Goal: Transaction & Acquisition: Purchase product/service

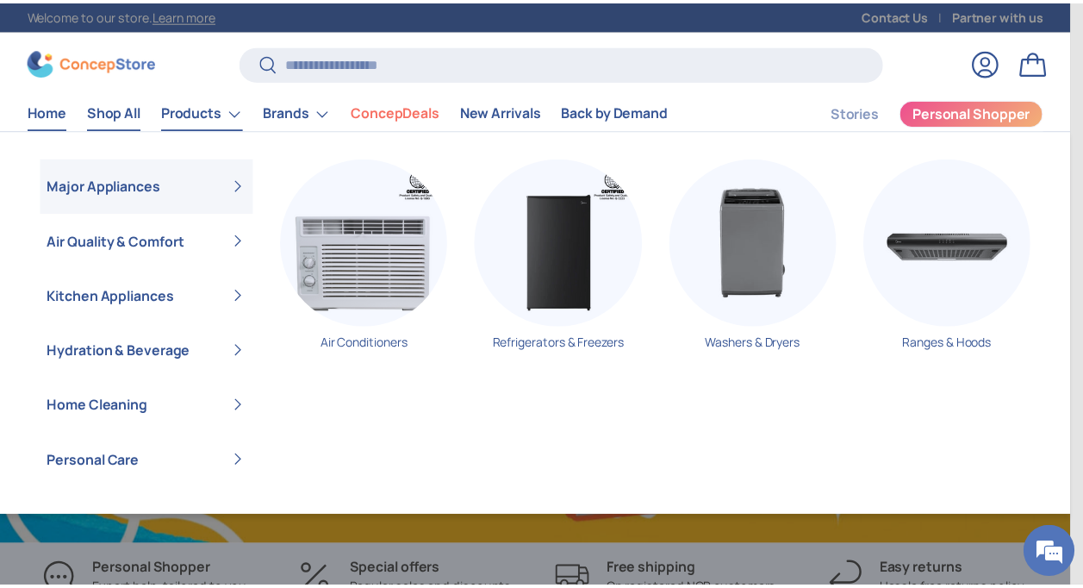
scroll to position [4364, 6812]
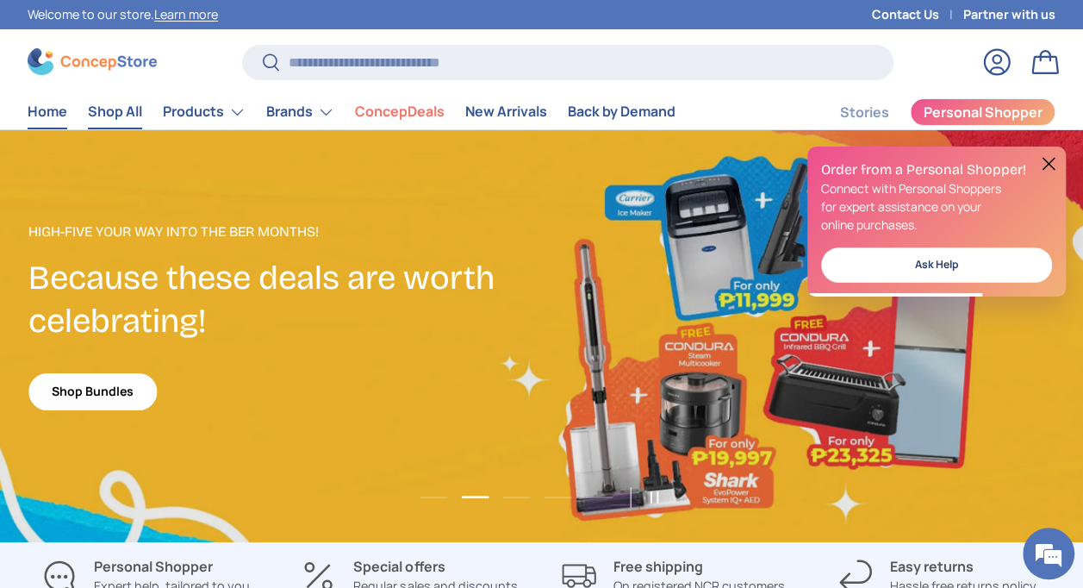
click at [126, 111] on link "Shop All" at bounding box center [115, 112] width 54 height 34
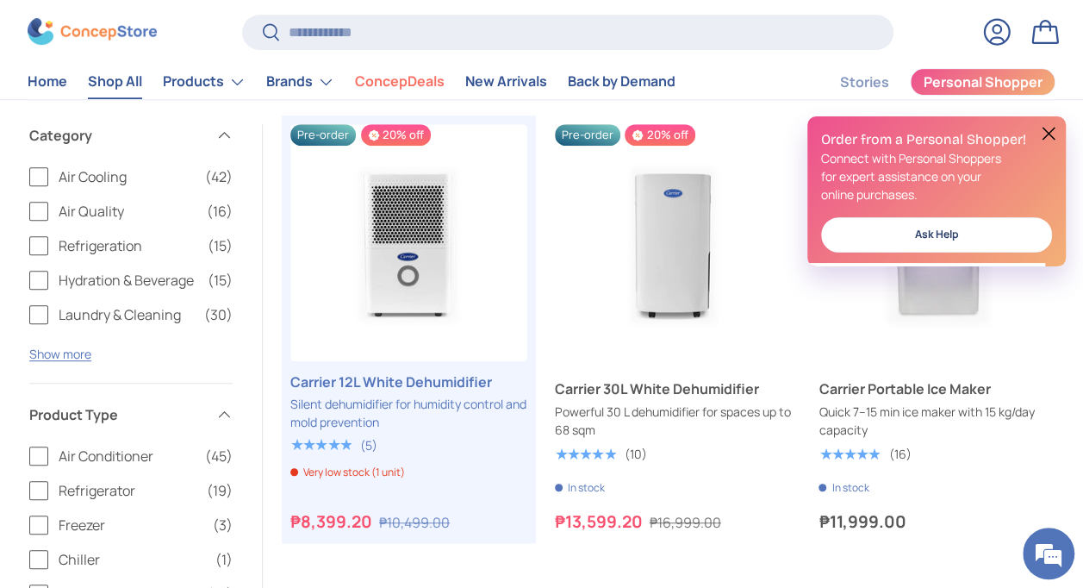
scroll to position [134, 0]
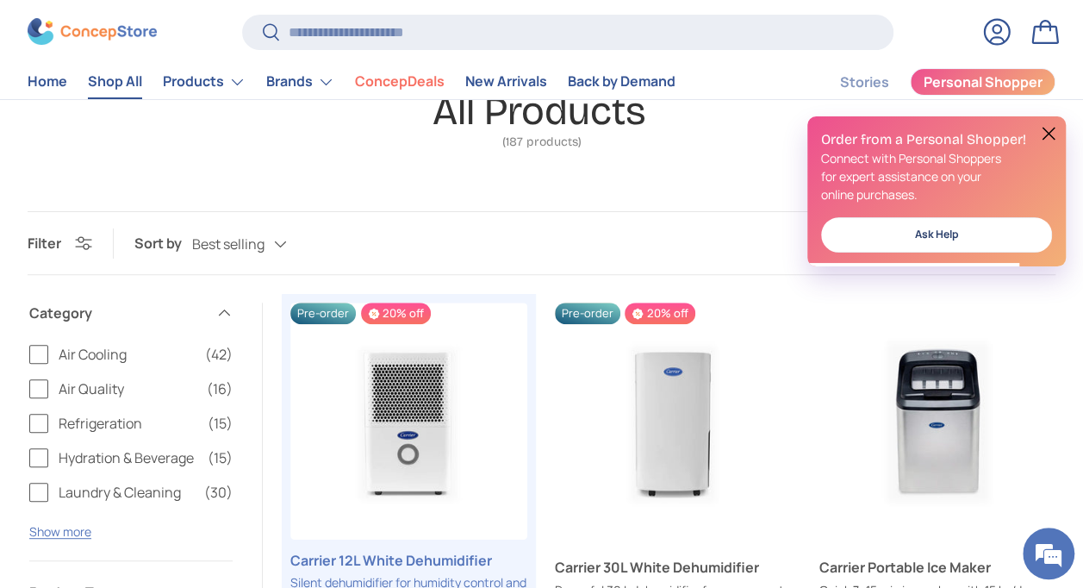
click at [1047, 132] on button at bounding box center [1048, 133] width 21 height 21
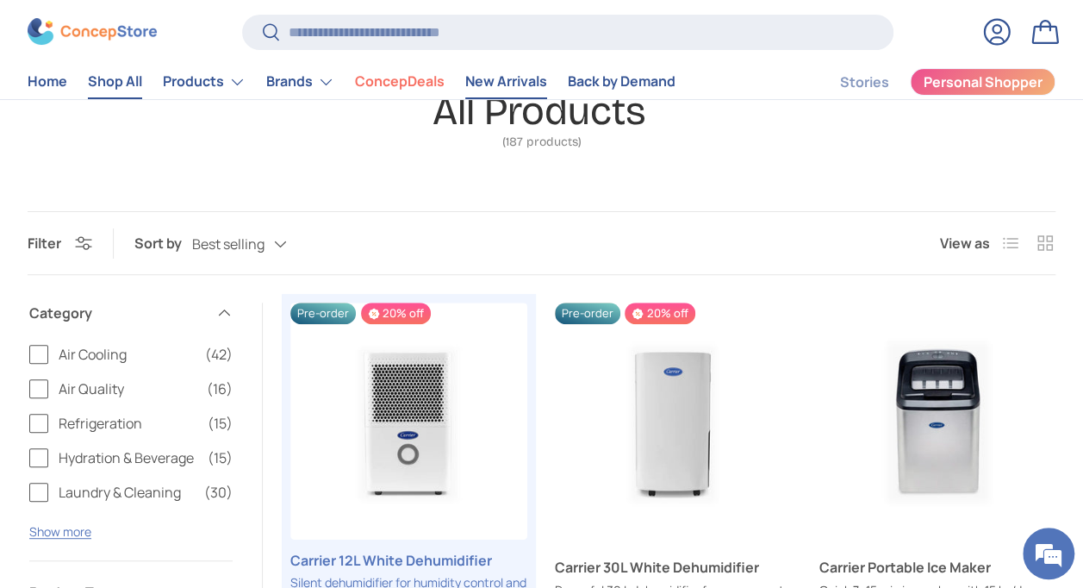
click at [508, 83] on link "New Arrivals" at bounding box center [506, 82] width 82 height 34
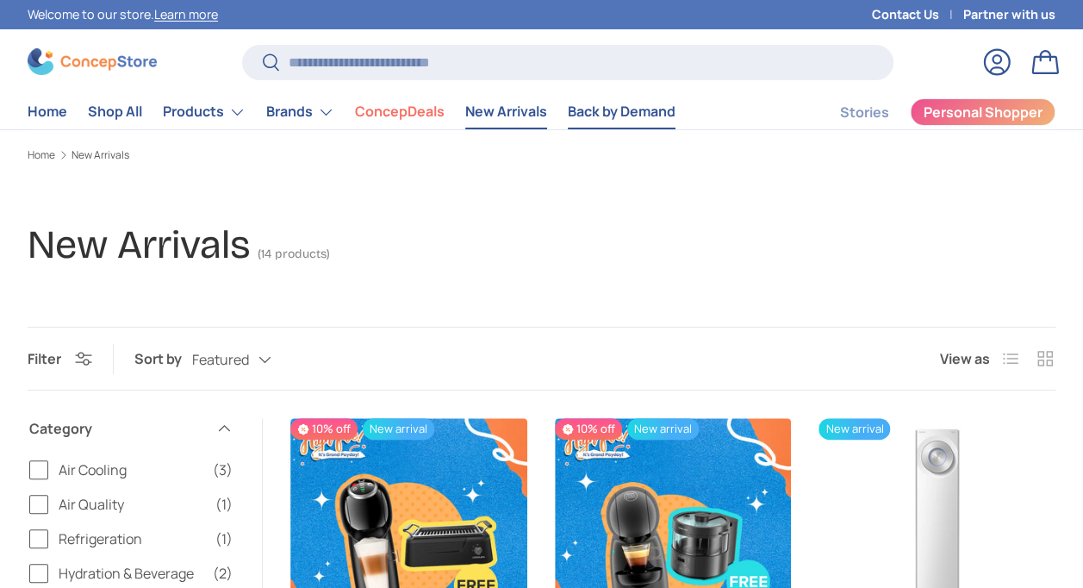
click at [600, 107] on link "Back by Demand" at bounding box center [622, 112] width 108 height 34
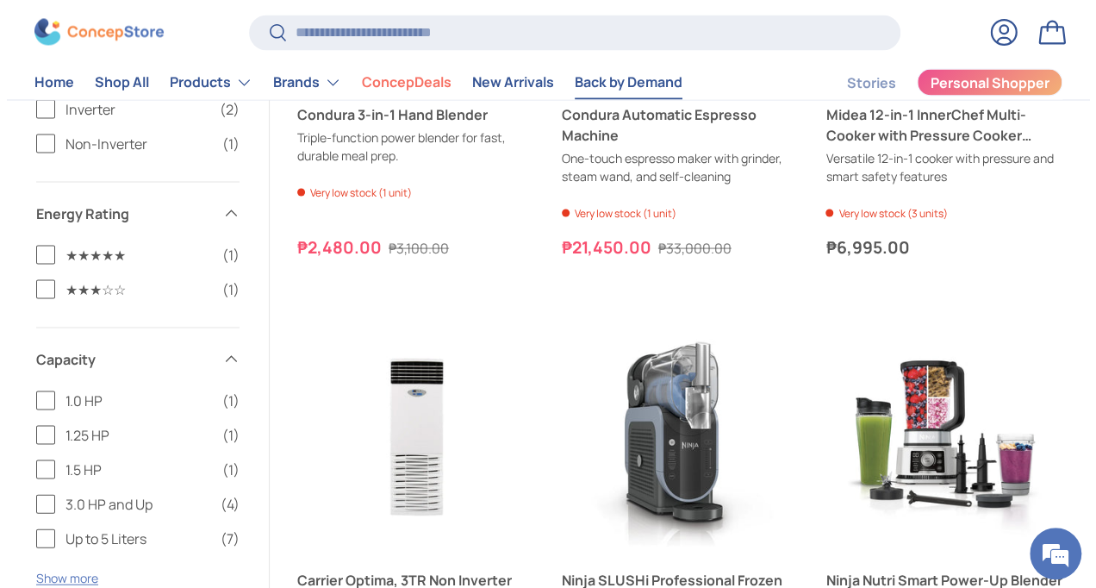
scroll to position [948, 0]
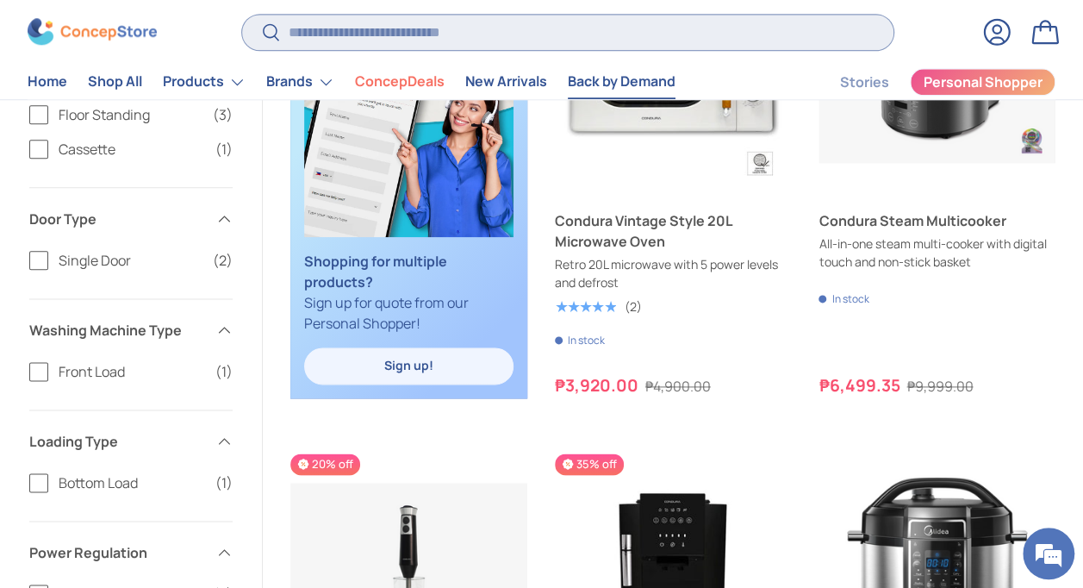
click at [457, 19] on input "Search" at bounding box center [567, 32] width 651 height 35
type input "*****"
click at [242, 14] on button "Search" at bounding box center [261, 34] width 39 height 41
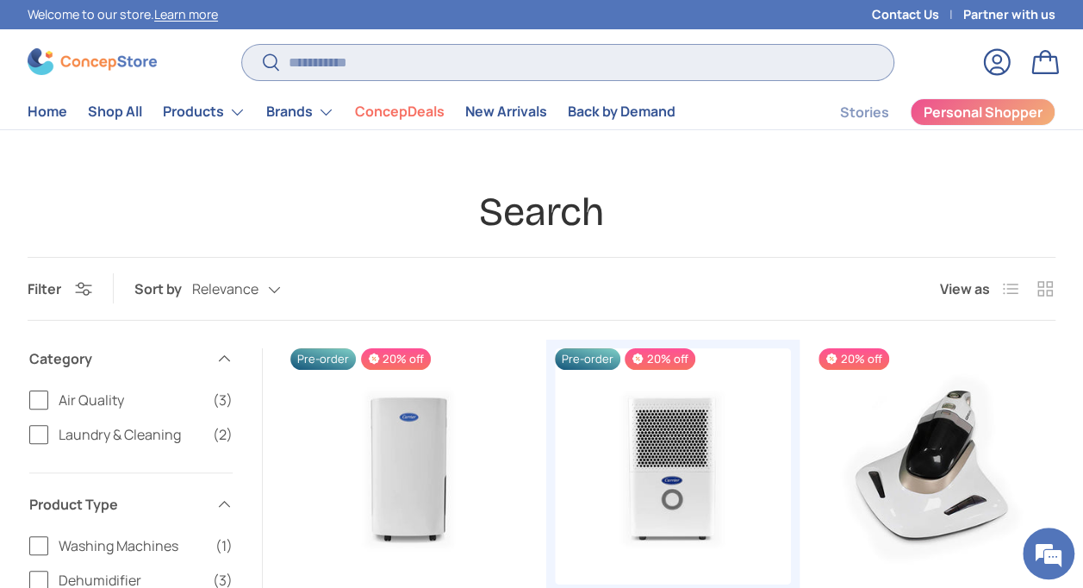
click at [309, 66] on input "Search" at bounding box center [567, 62] width 651 height 35
type input "***"
click at [242, 43] on button "Search" at bounding box center [261, 63] width 39 height 41
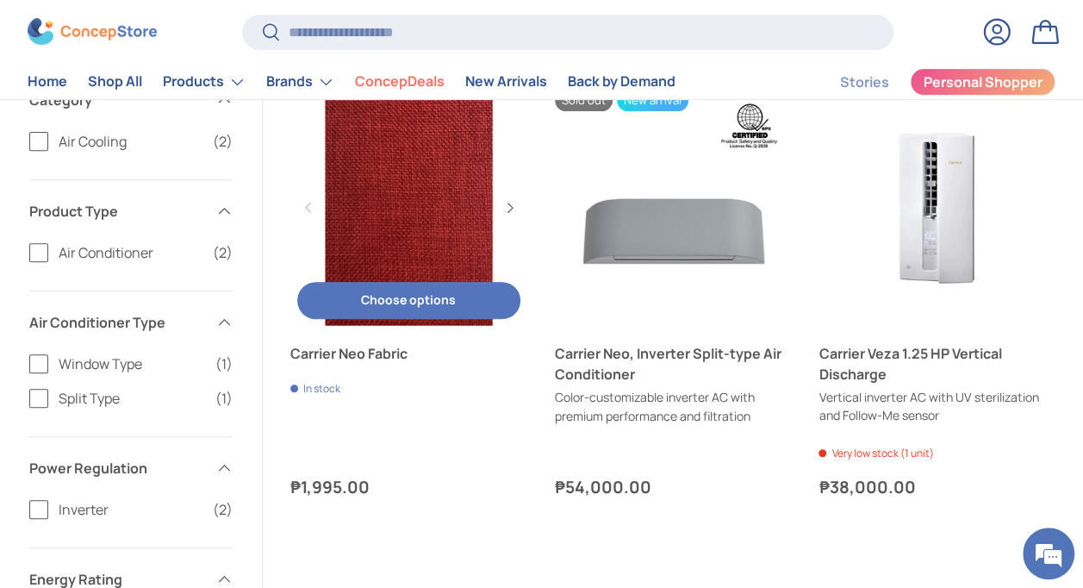
scroll to position [172, 0]
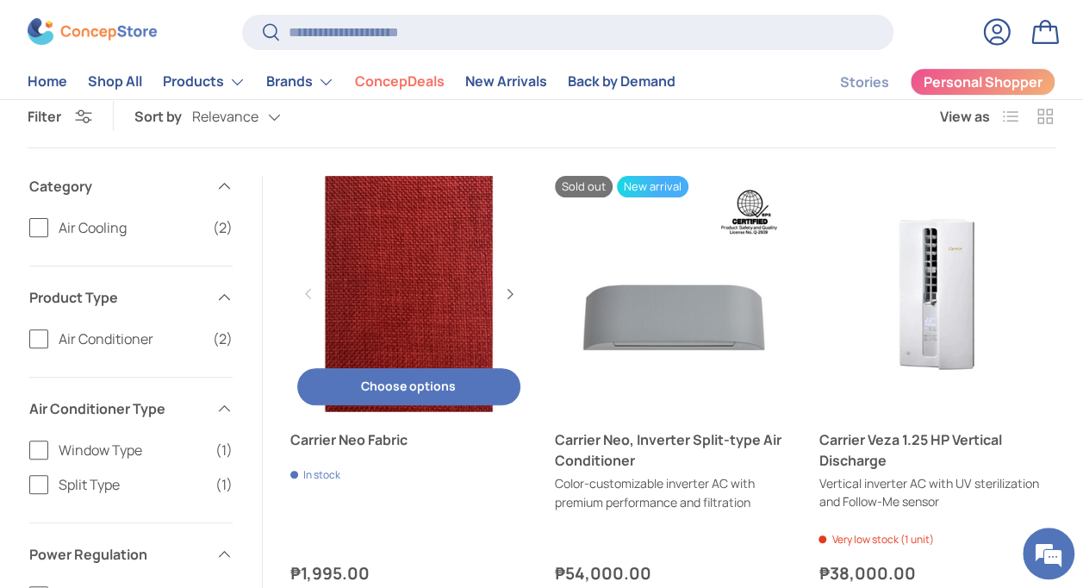
click at [426, 245] on link "Carrier Neo Fabric" at bounding box center [408, 294] width 237 height 237
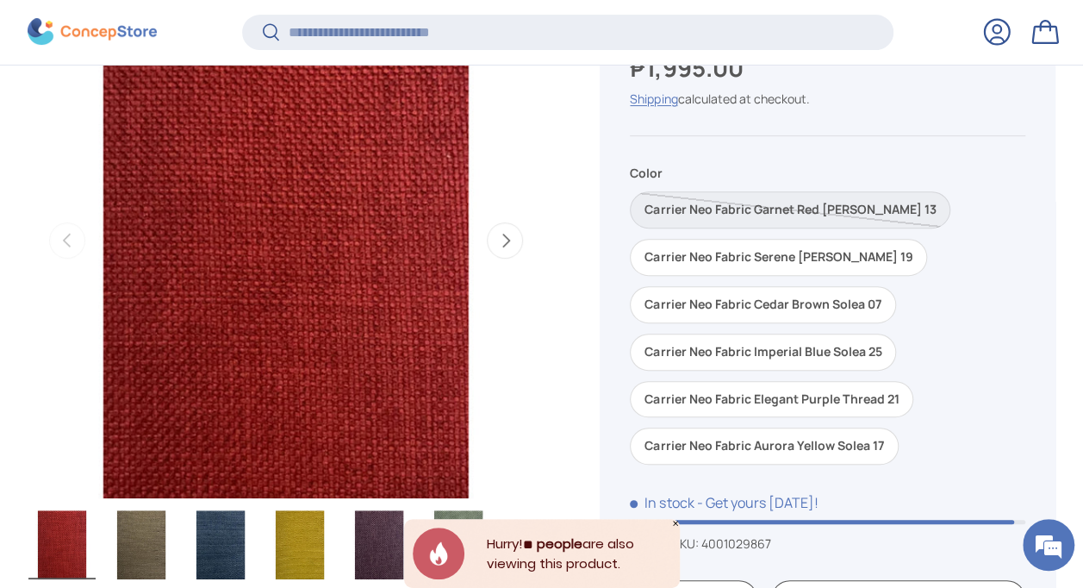
scroll to position [341, 0]
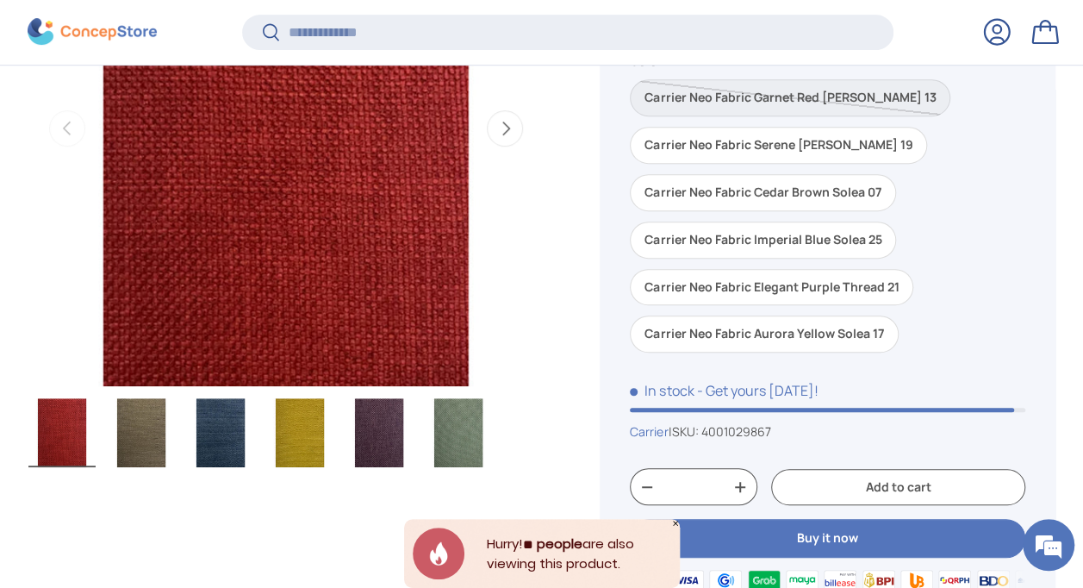
click at [139, 435] on img "Gallery Viewer" at bounding box center [141, 432] width 67 height 69
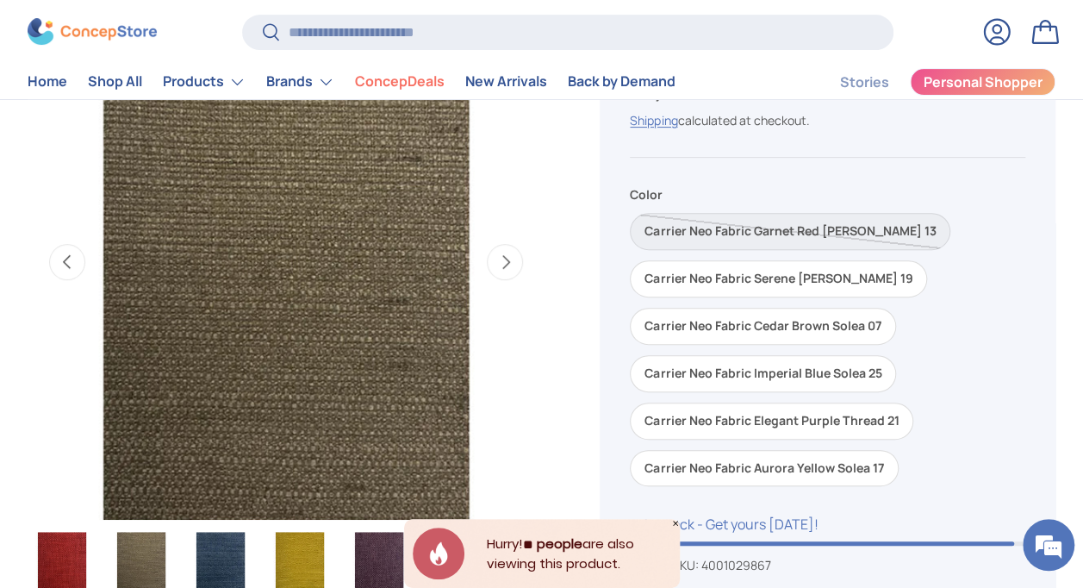
scroll to position [259, 0]
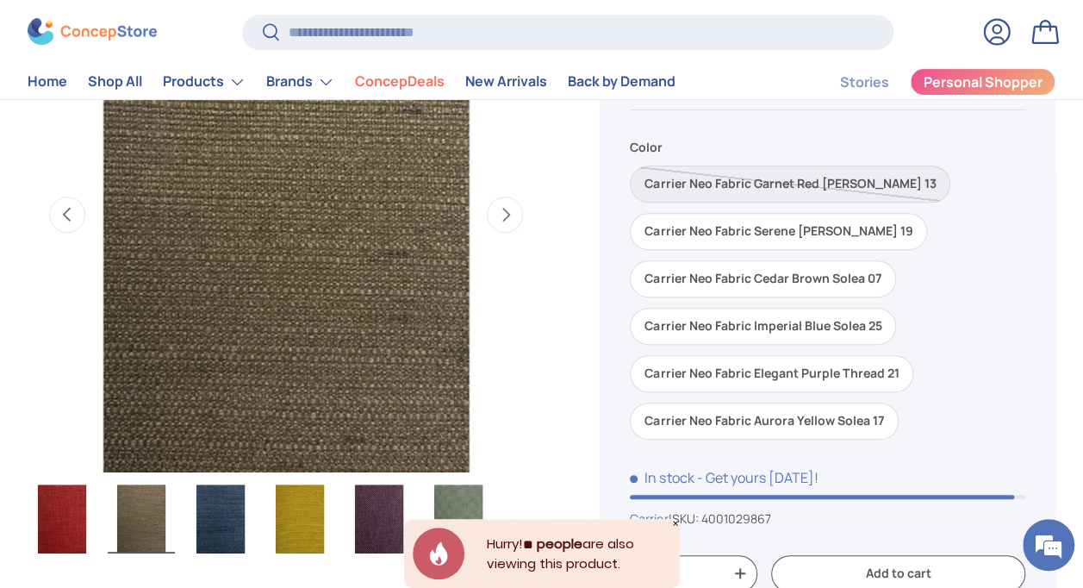
click at [451, 496] on img "Gallery Viewer" at bounding box center [458, 518] width 67 height 69
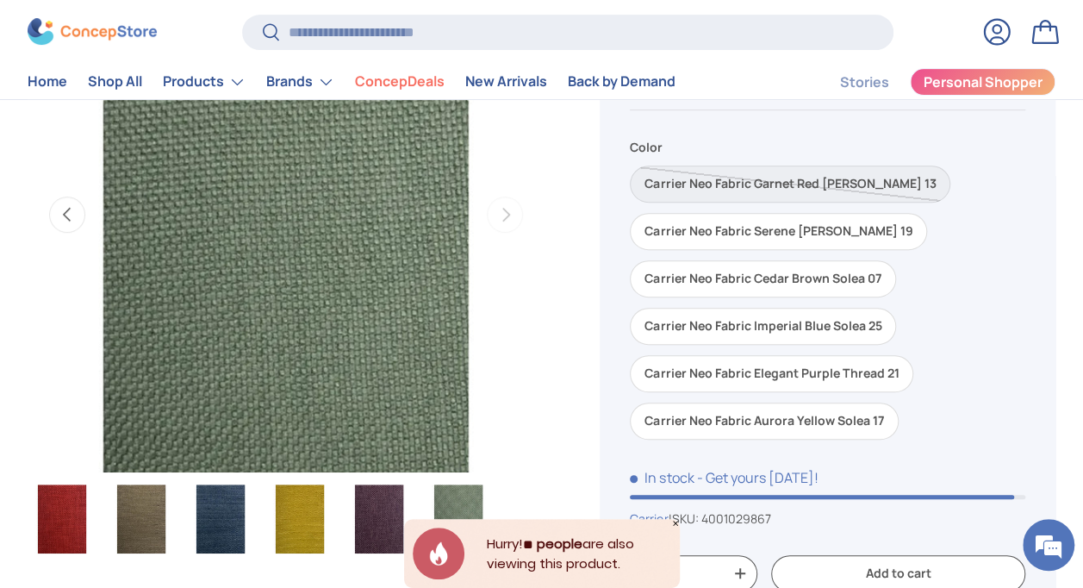
click at [383, 496] on img "Gallery Viewer" at bounding box center [379, 518] width 67 height 69
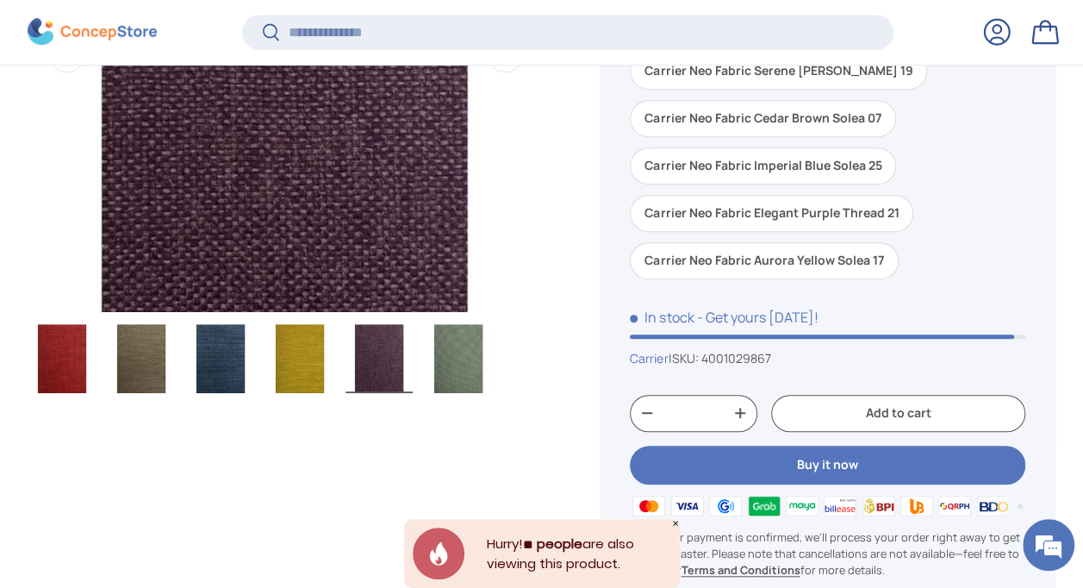
scroll to position [427, 0]
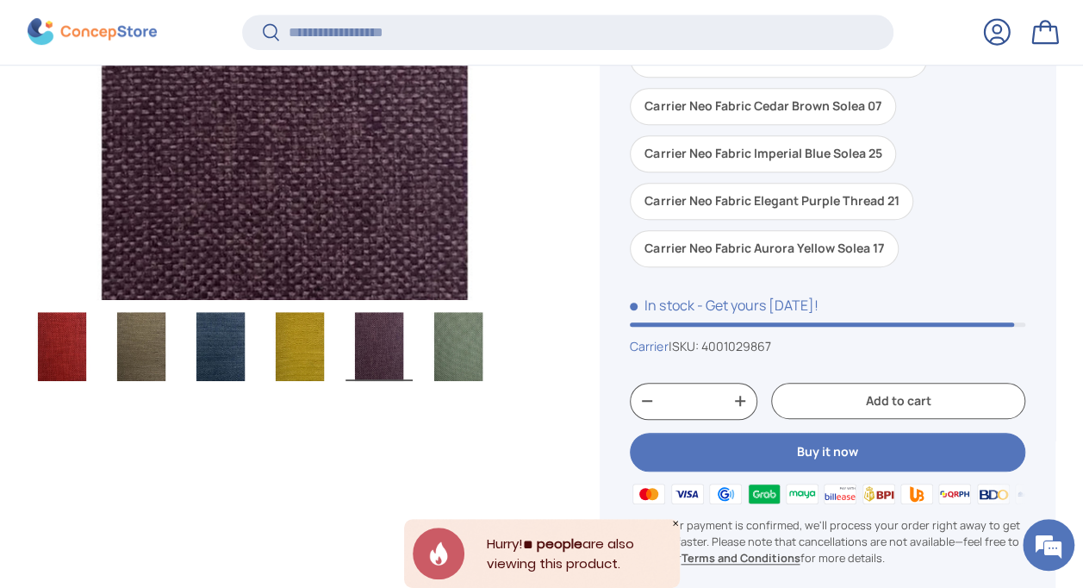
drag, startPoint x: 315, startPoint y: 370, endPoint x: 259, endPoint y: 365, distance: 57.1
click at [315, 370] on img "Gallery Viewer" at bounding box center [299, 346] width 67 height 69
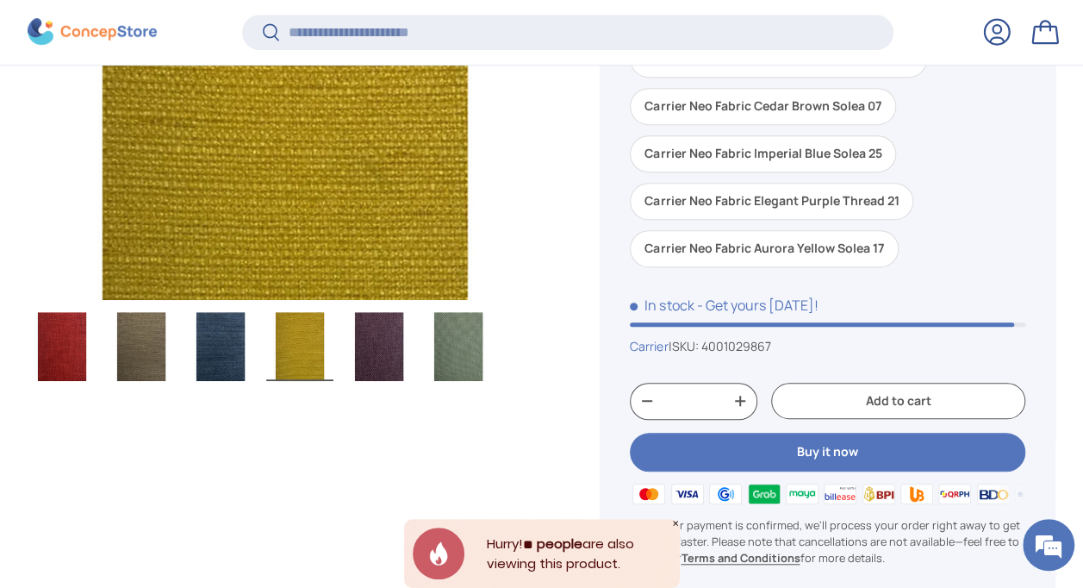
click at [240, 362] on img "Gallery Viewer" at bounding box center [220, 346] width 67 height 69
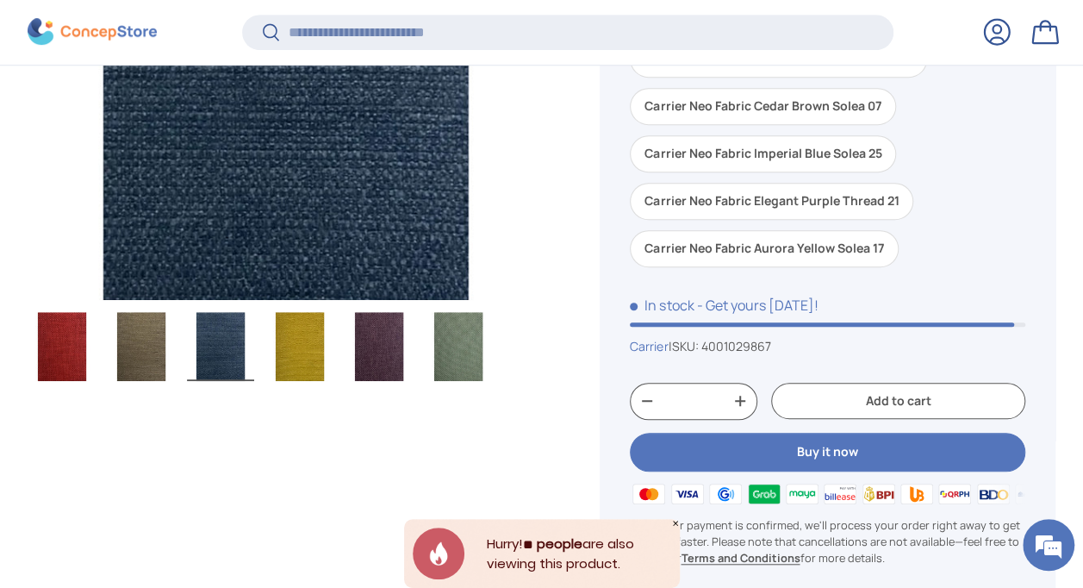
click at [138, 352] on img "Gallery Viewer" at bounding box center [141, 346] width 67 height 69
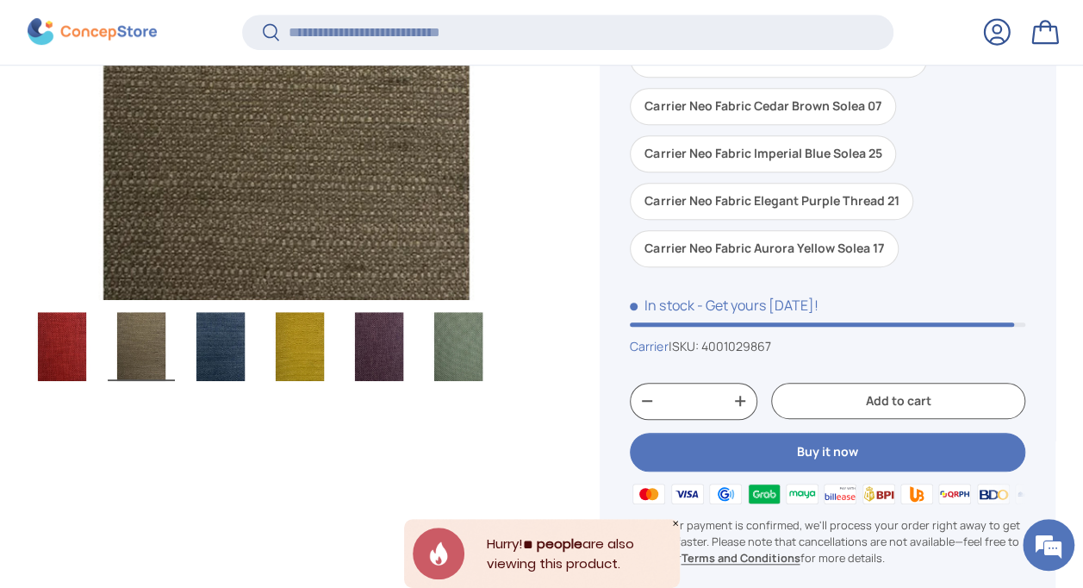
click at [81, 348] on img "Gallery Viewer" at bounding box center [61, 346] width 67 height 69
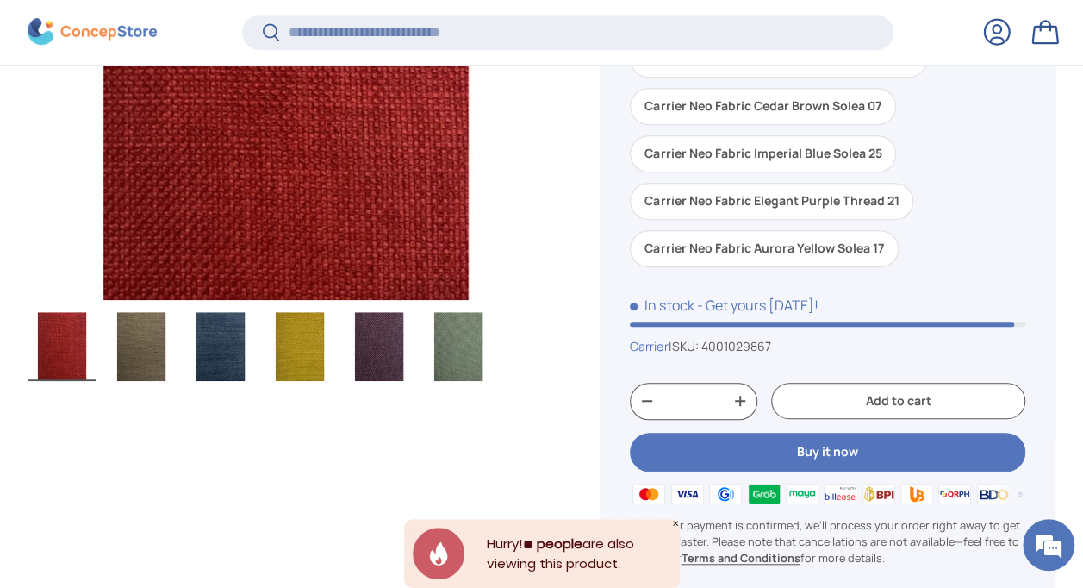
click at [140, 354] on img "Gallery Viewer" at bounding box center [141, 346] width 67 height 69
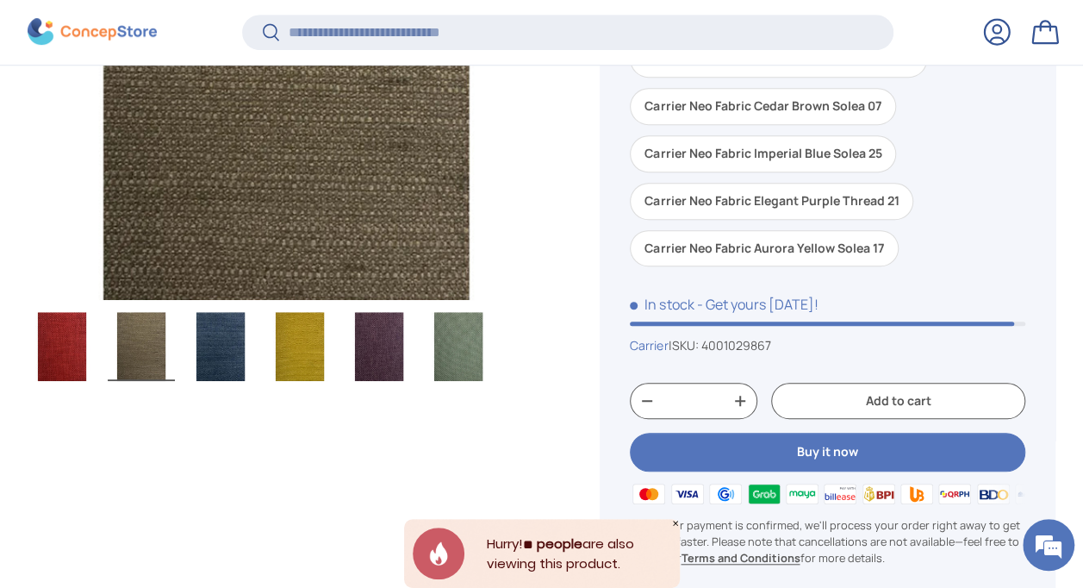
click at [204, 346] on img "Gallery Viewer" at bounding box center [220, 346] width 67 height 69
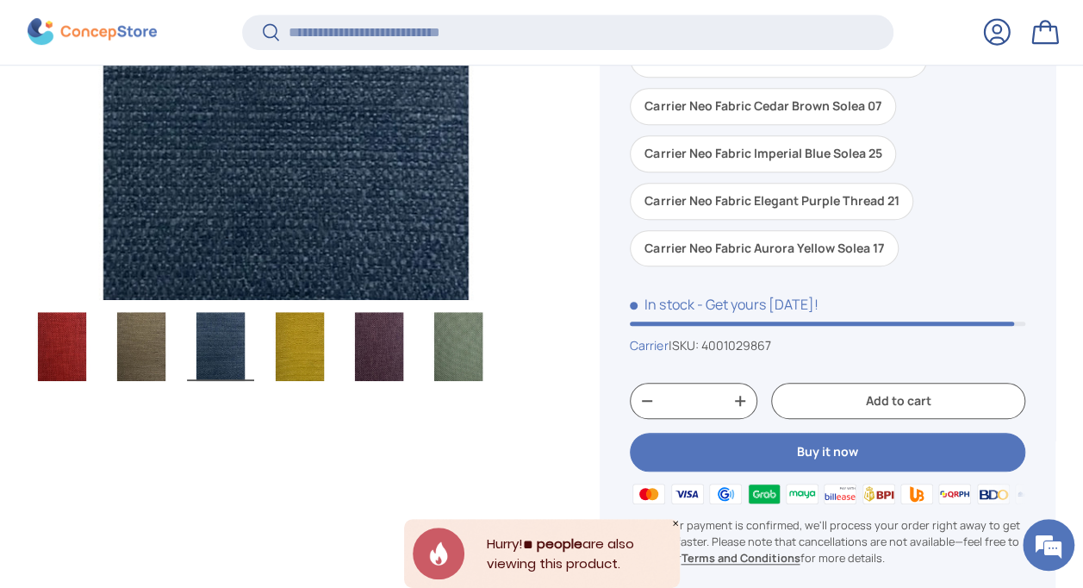
click at [300, 346] on img "Gallery Viewer" at bounding box center [299, 346] width 67 height 69
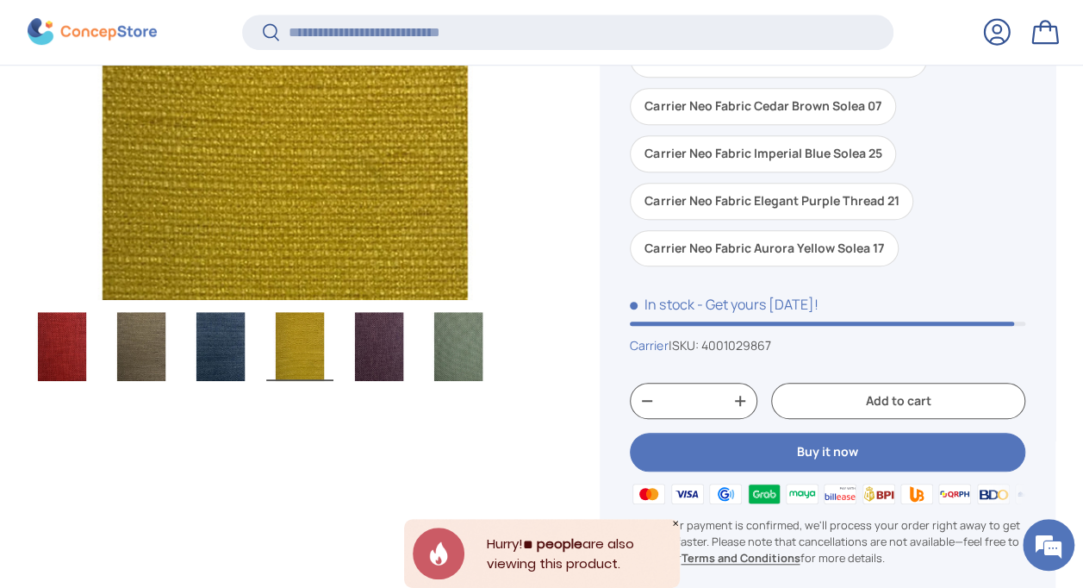
click at [391, 348] on img "Gallery Viewer" at bounding box center [379, 346] width 67 height 69
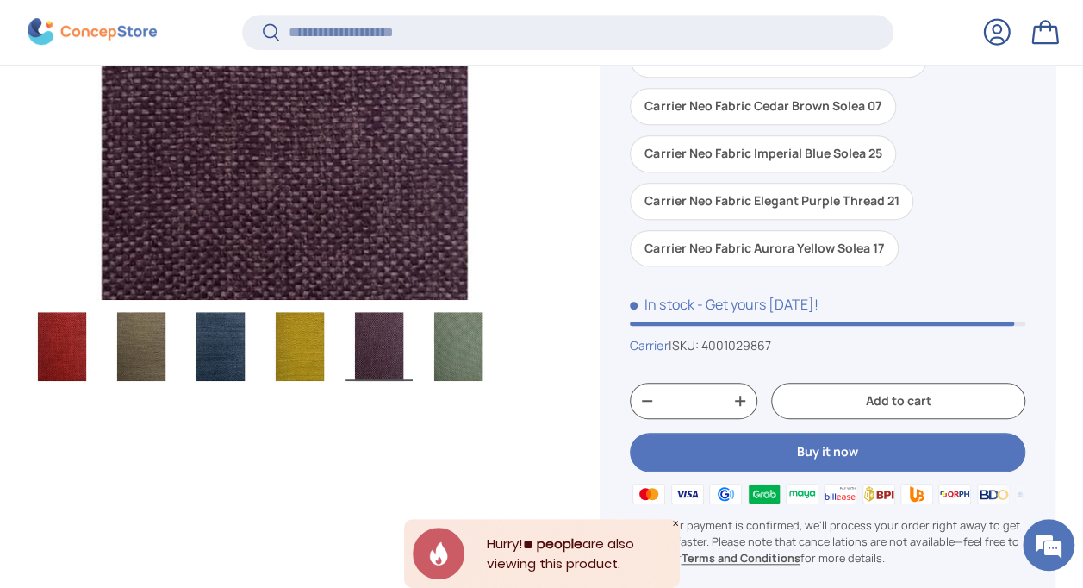
click at [452, 349] on img "Gallery Viewer" at bounding box center [458, 346] width 67 height 69
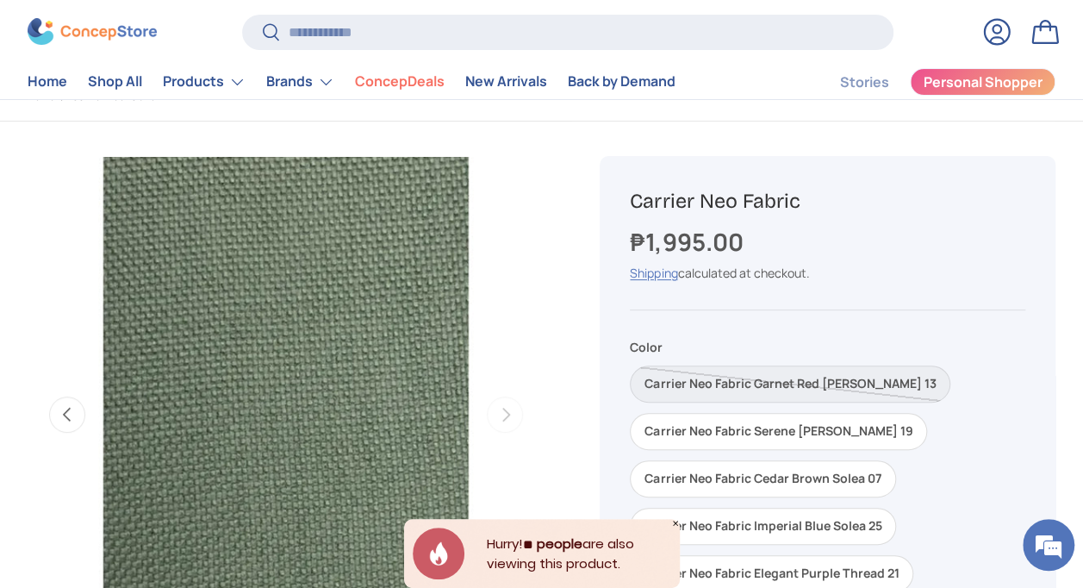
scroll to position [3, 0]
